Goal: Transaction & Acquisition: Purchase product/service

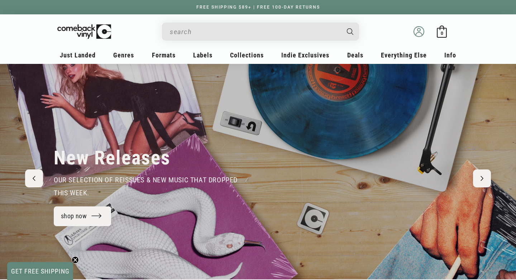
click at [418, 31] on icon at bounding box center [419, 31] width 11 height 11
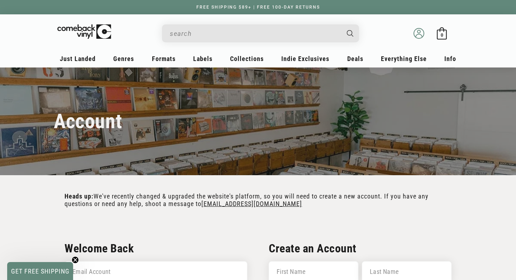
click at [420, 35] on icon at bounding box center [419, 33] width 11 height 11
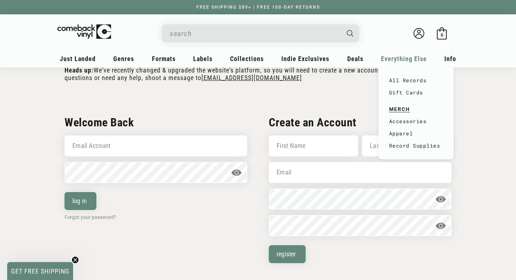
scroll to position [173, 0]
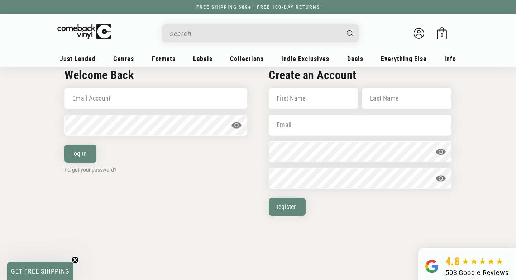
click at [120, 97] on input "Email Account" at bounding box center [156, 98] width 183 height 21
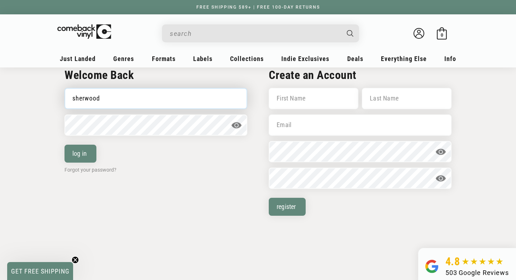
type input "sherwoodsouth@gmail.com"
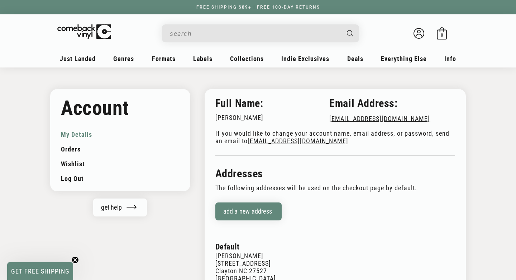
click at [179, 32] on input "When autocomplete results are available use up and down arrows to review and en…" at bounding box center [255, 33] width 170 height 15
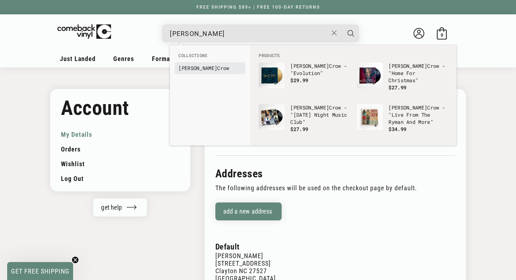
type input "[PERSON_NAME]"
click at [192, 67] on b "[PERSON_NAME]" at bounding box center [198, 68] width 39 height 7
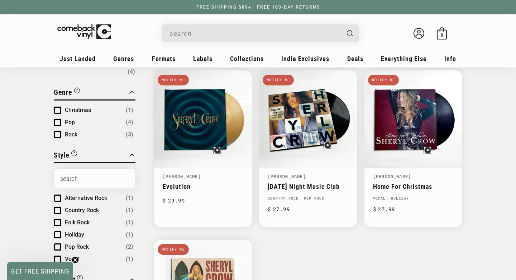
scroll to position [75, 0]
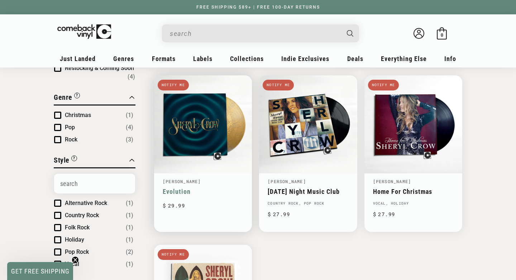
click at [175, 190] on link "Evolution" at bounding box center [203, 192] width 81 height 8
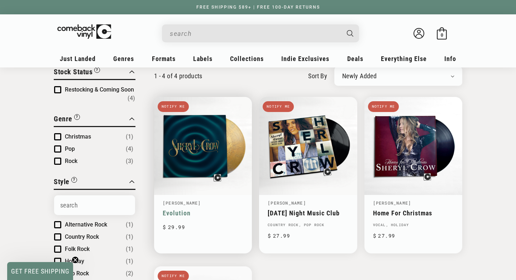
scroll to position [67, 0]
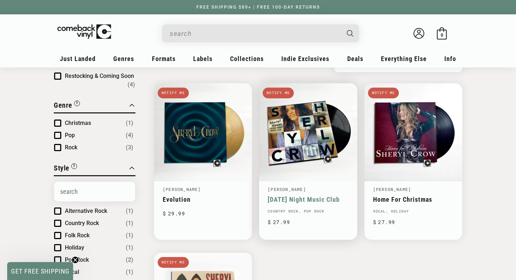
click at [294, 198] on link "[DATE] Night Music Club" at bounding box center [308, 199] width 81 height 8
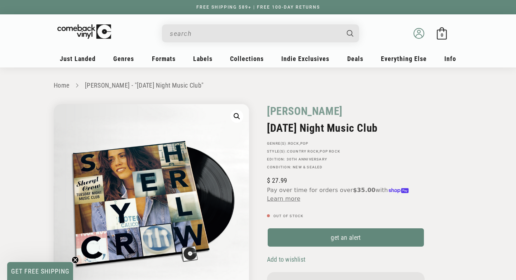
click at [419, 35] on icon at bounding box center [419, 33] width 11 height 11
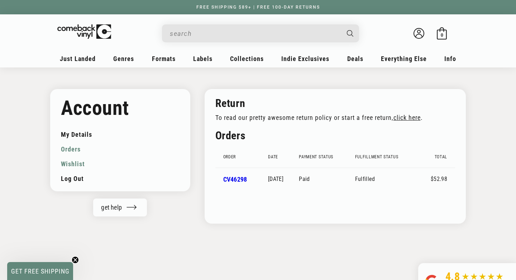
click at [77, 165] on link "Wishlist" at bounding box center [120, 163] width 119 height 15
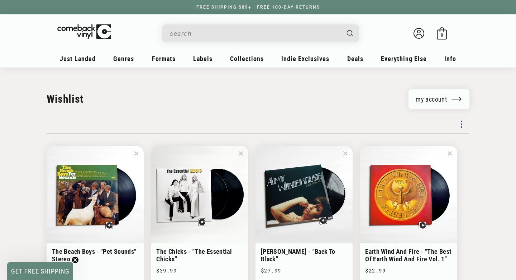
click at [190, 34] on input "When autocomplete results are available use up and down arrows to review and en…" at bounding box center [255, 33] width 170 height 15
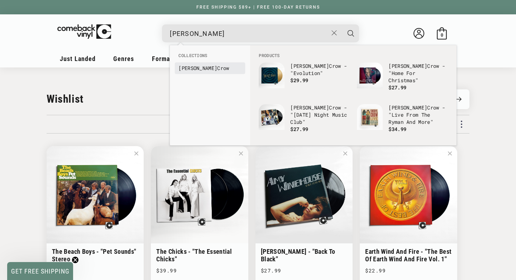
type input "sheryl"
click at [200, 68] on link "Sheryl Crow" at bounding box center [210, 68] width 63 height 7
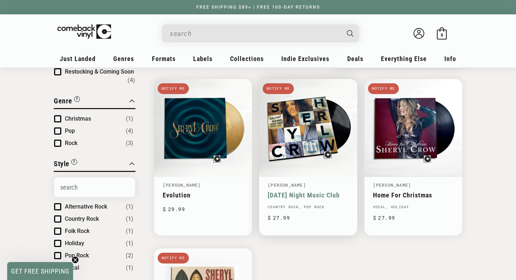
scroll to position [72, 0]
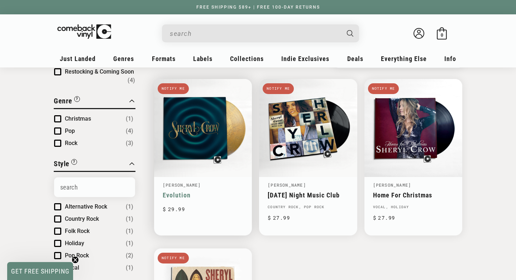
click at [178, 194] on link "Evolution" at bounding box center [203, 195] width 81 height 8
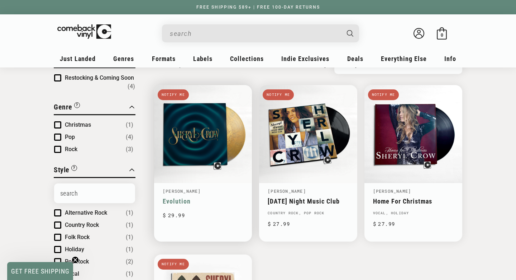
scroll to position [67, 0]
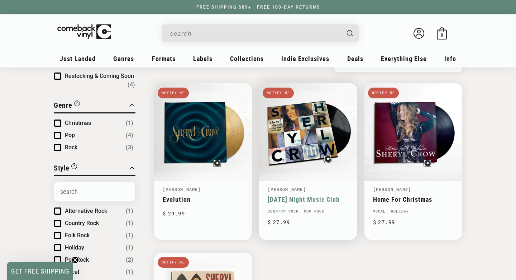
click at [297, 198] on link "[DATE] Night Music Club" at bounding box center [308, 199] width 81 height 8
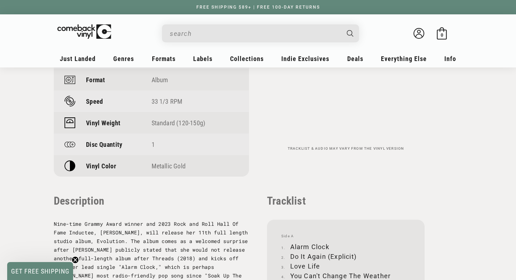
scroll to position [582, 0]
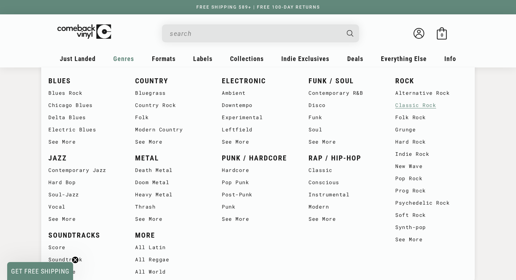
click at [414, 106] on link "Classic Rock" at bounding box center [432, 105] width 72 height 12
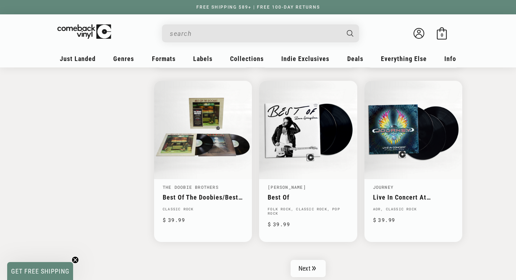
scroll to position [1115, 0]
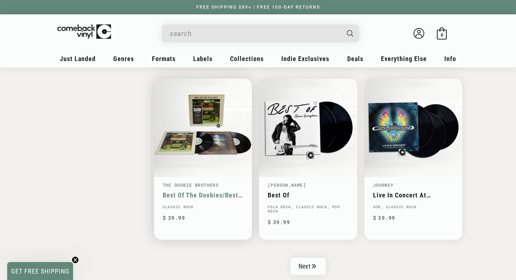
click at [189, 194] on link "Best Of The Doobies/Best Of The Doobies Volume II" at bounding box center [203, 195] width 81 height 8
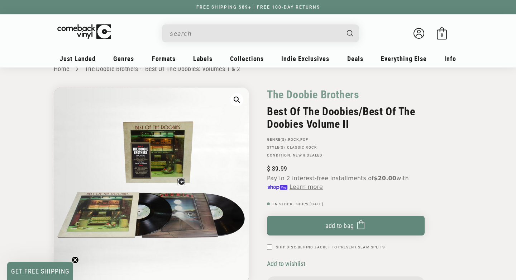
scroll to position [20, 0]
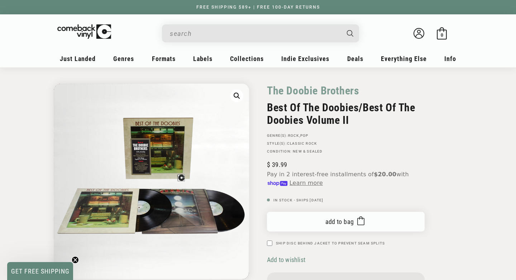
click at [337, 220] on span "Add to bag" at bounding box center [340, 222] width 29 height 8
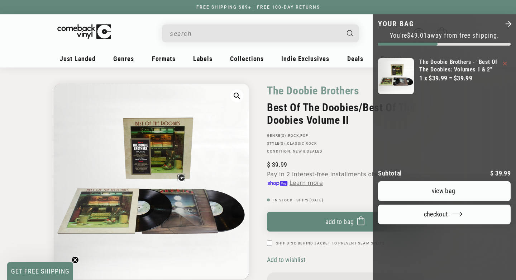
click at [509, 23] on icon "Close" at bounding box center [509, 24] width 8 height 8
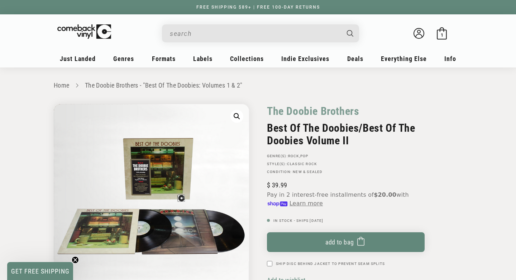
scroll to position [0, 0]
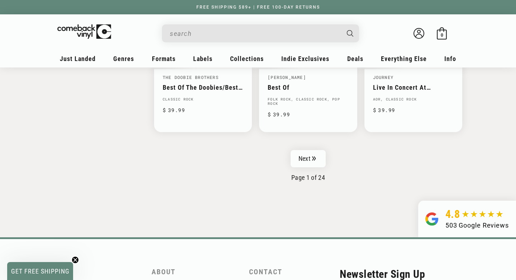
scroll to position [1223, 0]
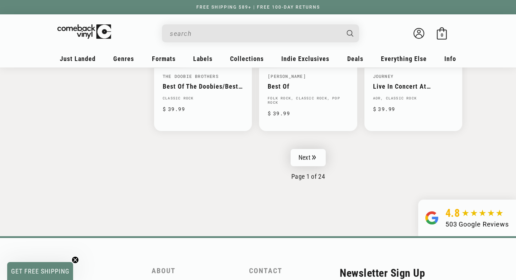
click at [307, 159] on link "Next" at bounding box center [308, 157] width 35 height 17
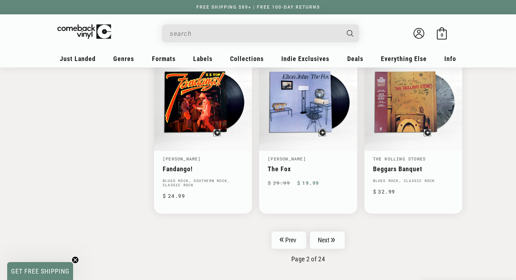
scroll to position [1138, 0]
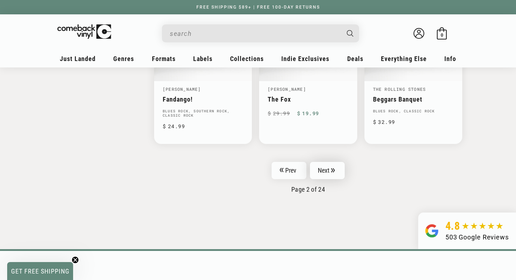
click at [328, 165] on link "Next" at bounding box center [327, 170] width 35 height 17
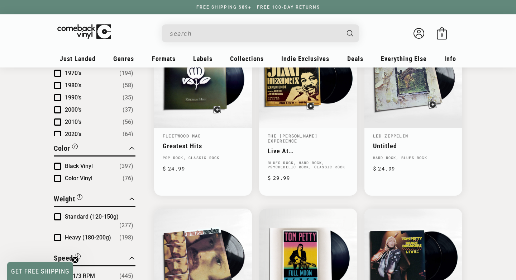
scroll to position [464, 0]
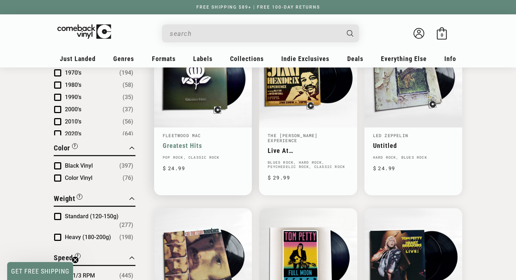
click at [191, 144] on link "Greatest Hits" at bounding box center [203, 146] width 81 height 8
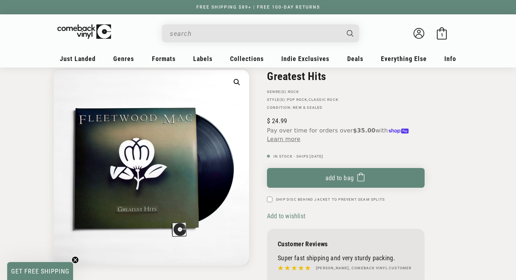
scroll to position [51, 0]
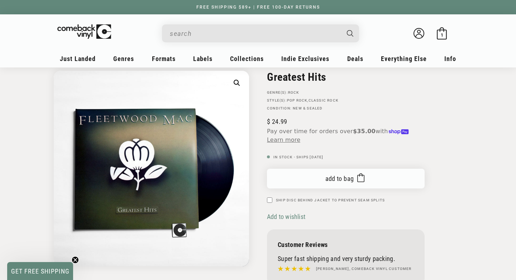
click at [339, 178] on span "Add to bag" at bounding box center [340, 179] width 29 height 8
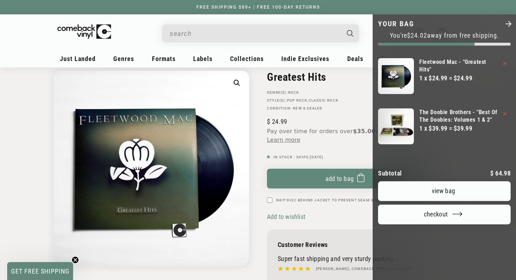
click at [509, 22] on polygon "Close" at bounding box center [509, 24] width 6 height 6
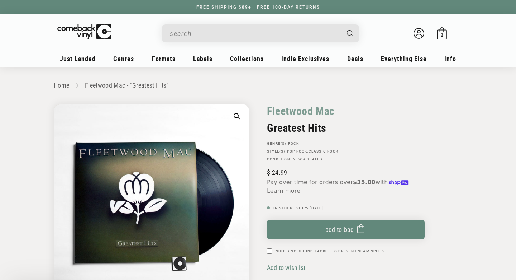
scroll to position [0, 0]
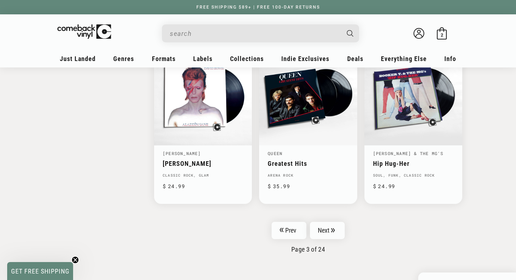
scroll to position [1167, 0]
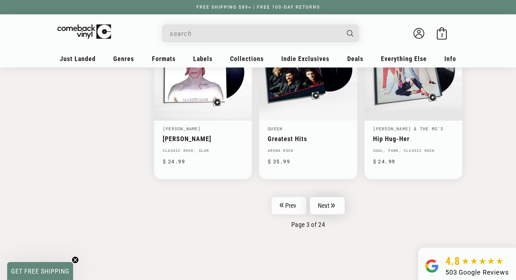
click at [326, 206] on link "Next" at bounding box center [327, 205] width 35 height 17
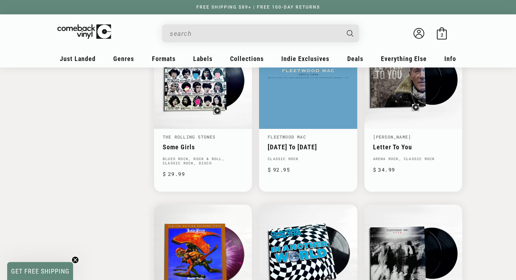
scroll to position [971, 0]
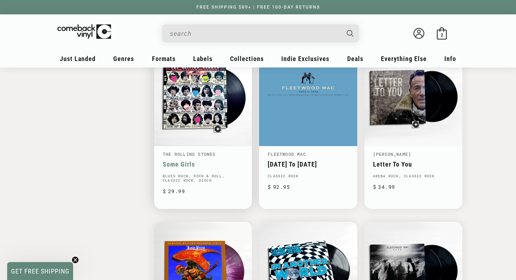
click at [178, 164] on link "Some Girls" at bounding box center [203, 164] width 81 height 8
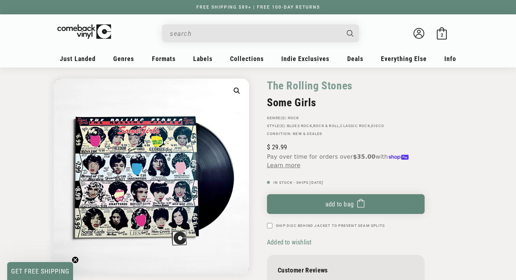
scroll to position [1, 0]
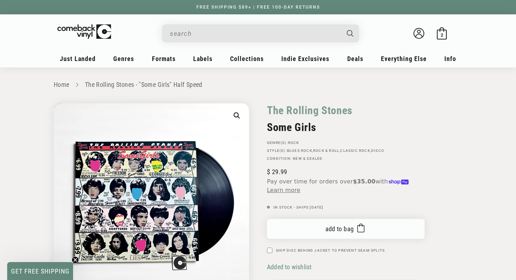
click at [340, 228] on span "Add to bag" at bounding box center [340, 229] width 29 height 8
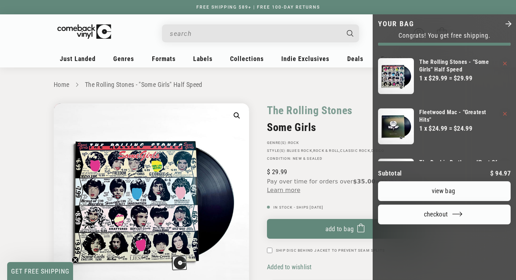
scroll to position [0, 0]
click at [510, 23] on polygon "Close" at bounding box center [509, 24] width 6 height 6
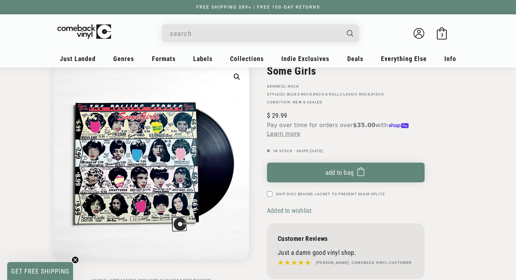
scroll to position [67, 0]
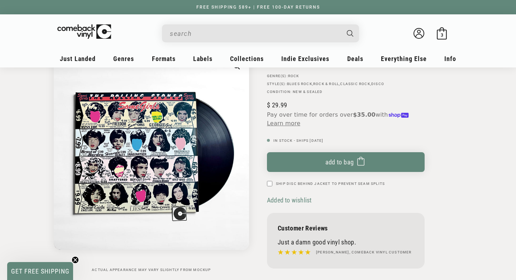
click at [183, 32] on input "When autocomplete results are available use up and down arrows to review and en…" at bounding box center [255, 33] width 170 height 15
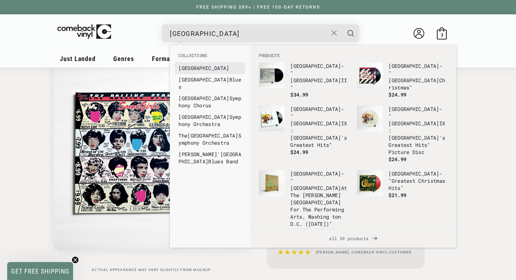
type input "chicago"
click at [186, 67] on b "Chicago" at bounding box center [204, 68] width 51 height 7
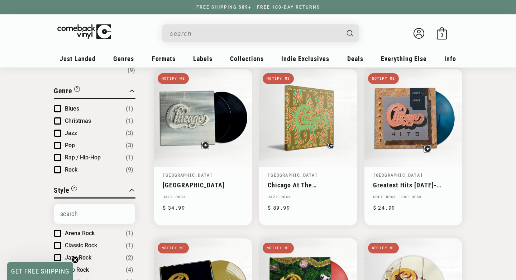
scroll to position [81, 0]
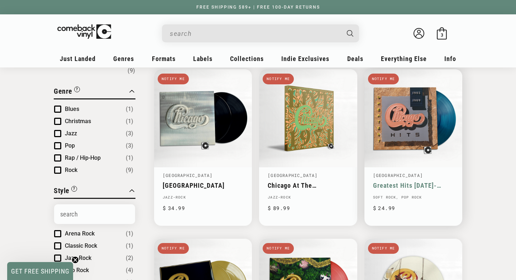
click at [396, 183] on link "Greatest Hits [DATE]-[DATE]" at bounding box center [413, 185] width 81 height 8
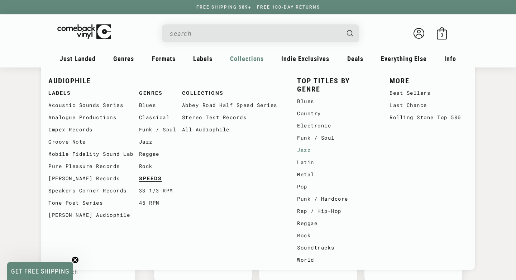
scroll to position [16, 0]
click at [402, 116] on link "Rolling Stone Top 500" at bounding box center [429, 117] width 78 height 12
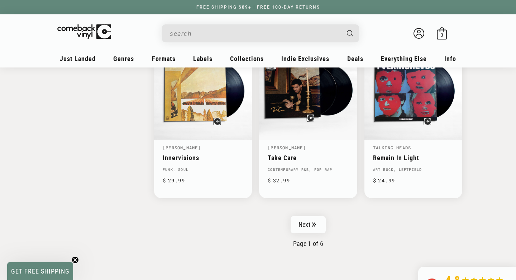
scroll to position [1137, 0]
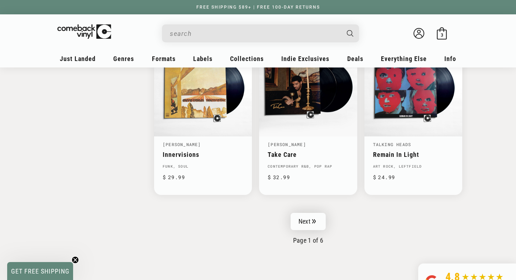
click at [312, 221] on link "Next" at bounding box center [308, 221] width 35 height 17
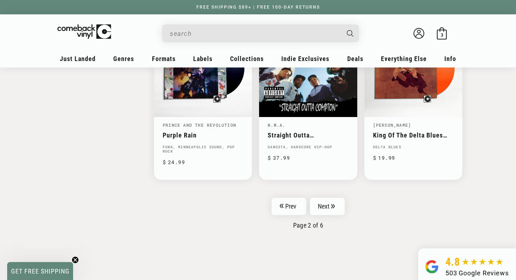
scroll to position [1158, 0]
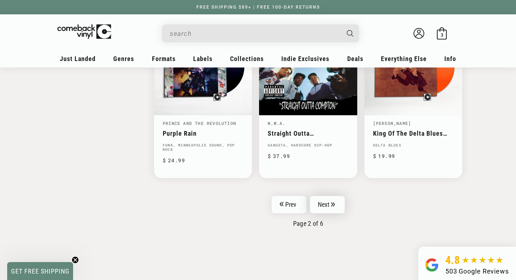
click at [329, 203] on link "Next" at bounding box center [327, 204] width 35 height 17
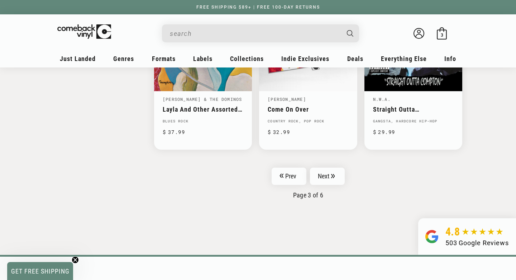
scroll to position [1187, 0]
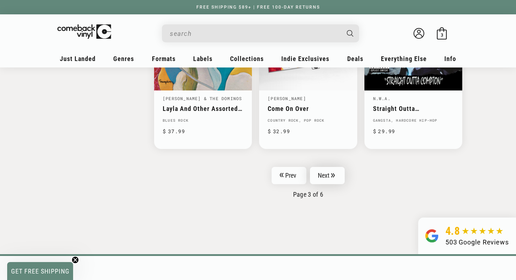
click at [329, 170] on link "Next" at bounding box center [327, 175] width 35 height 17
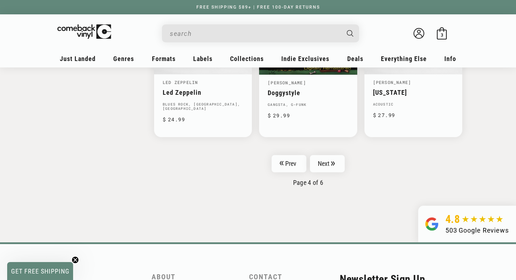
scroll to position [1213, 0]
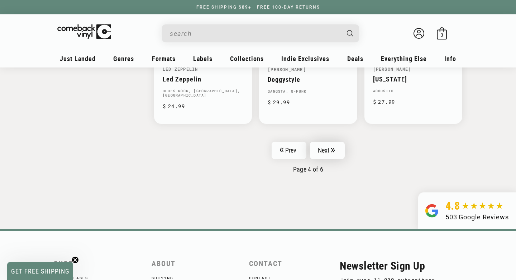
click at [328, 144] on link "Next" at bounding box center [327, 150] width 35 height 17
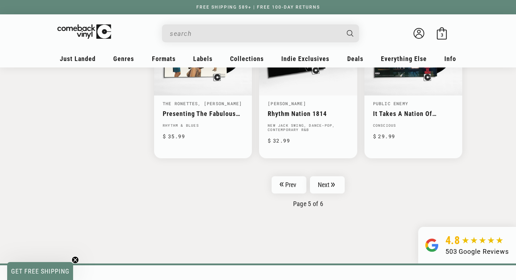
scroll to position [1250, 0]
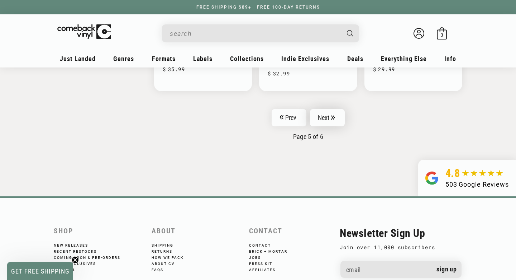
click at [329, 118] on link "Next" at bounding box center [327, 117] width 35 height 17
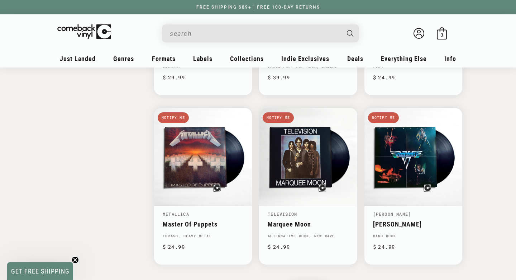
scroll to position [882, 0]
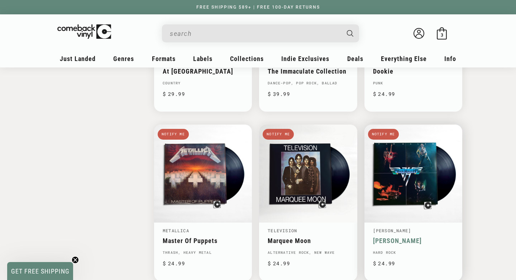
click at [383, 239] on link "[PERSON_NAME]" at bounding box center [413, 241] width 81 height 8
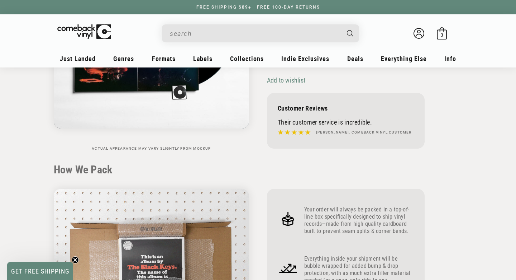
scroll to position [133, 0]
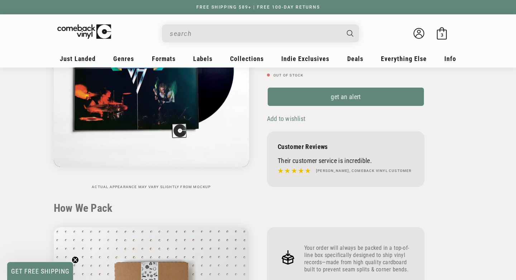
click at [185, 35] on input "When autocomplete results are available use up and down arrows to review and en…" at bounding box center [255, 33] width 170 height 15
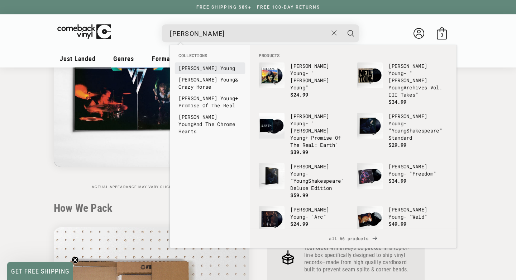
type input "Neil Young"
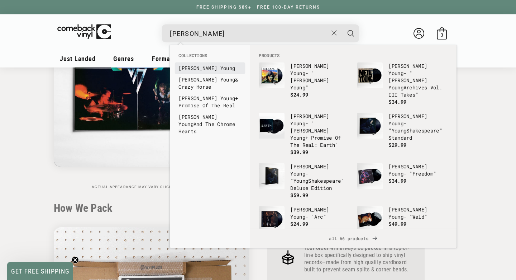
click at [190, 67] on b "Neil" at bounding box center [198, 68] width 39 height 7
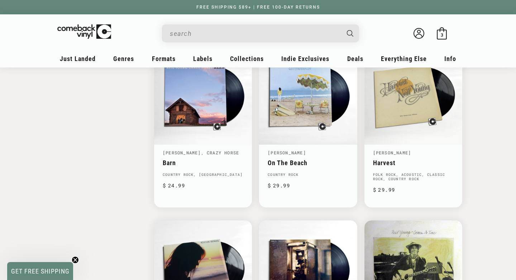
scroll to position [941, 0]
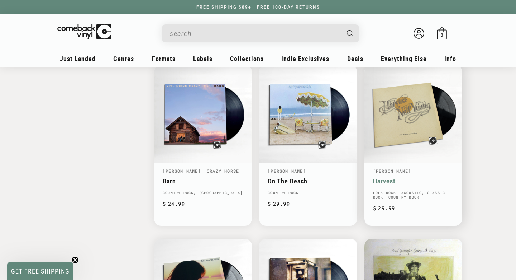
click at [380, 179] on link "Harvest" at bounding box center [413, 181] width 81 height 8
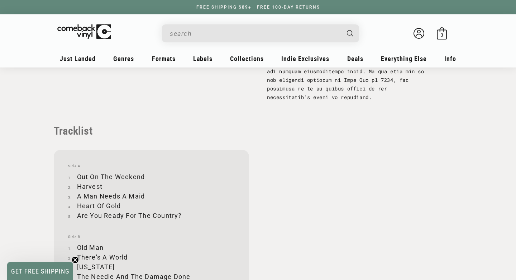
scroll to position [781, 0]
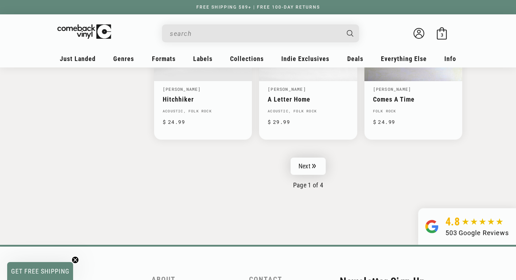
click at [304, 165] on link "Next" at bounding box center [308, 165] width 35 height 17
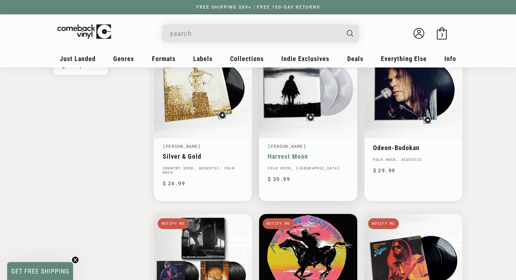
scroll to position [793, 0]
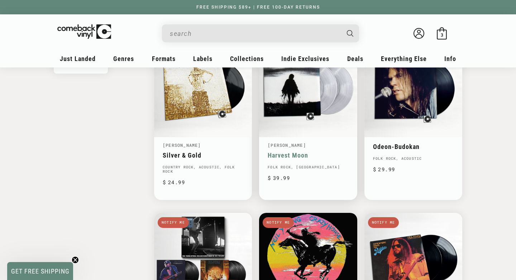
click at [285, 154] on link "Harvest Moon" at bounding box center [308, 155] width 81 height 8
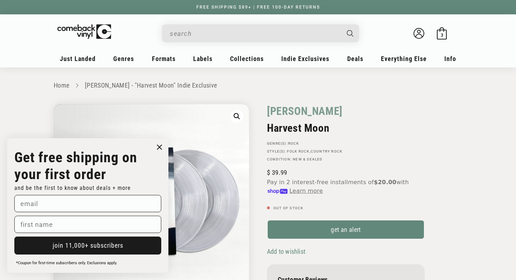
click at [159, 145] on circle "Close dialog" at bounding box center [160, 147] width 10 height 10
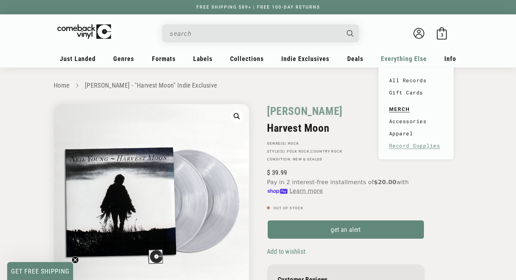
click at [406, 146] on link "Record Supplies" at bounding box center [416, 146] width 54 height 12
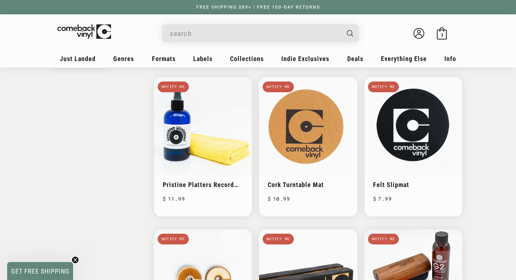
scroll to position [226, 0]
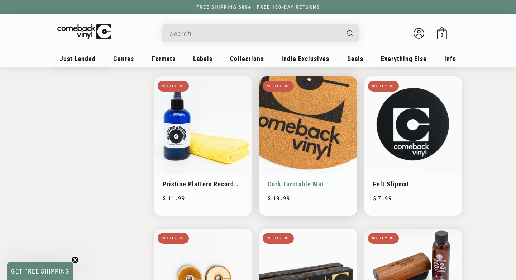
click at [302, 183] on link "Cork Turntable Mat" at bounding box center [308, 184] width 81 height 8
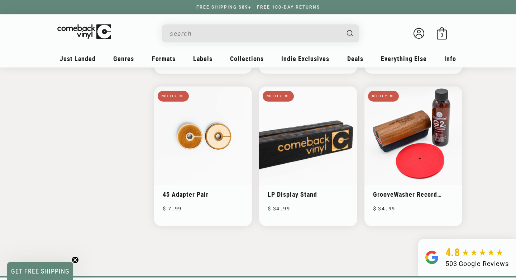
scroll to position [369, 0]
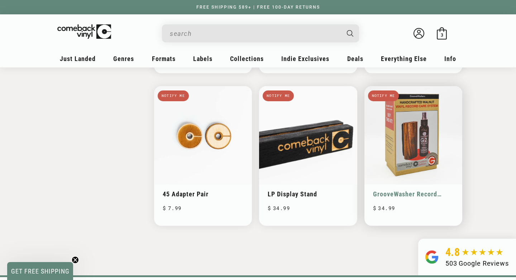
click at [391, 193] on link "GrooveWasher Record Cleaning Kit" at bounding box center [413, 194] width 81 height 8
